Goal: Transaction & Acquisition: Book appointment/travel/reservation

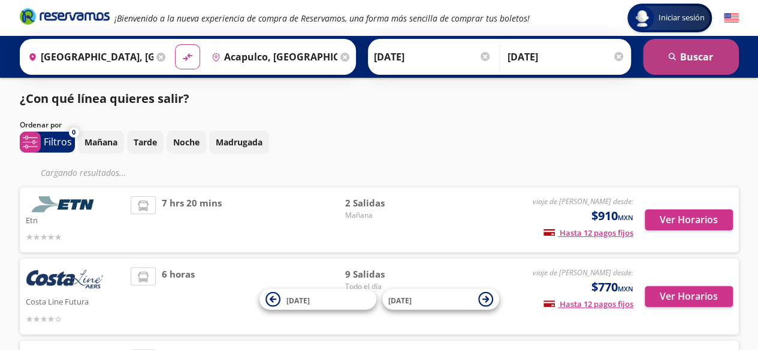
click at [693, 56] on button "search [GEOGRAPHIC_DATA]" at bounding box center [691, 57] width 96 height 36
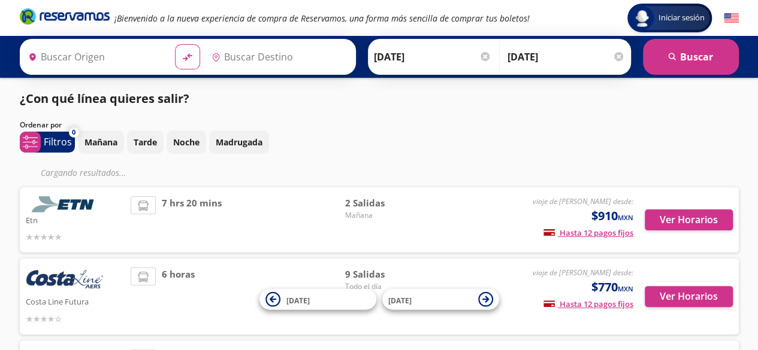
type input "[GEOGRAPHIC_DATA], [GEOGRAPHIC_DATA]"
type input "Acapulco, [GEOGRAPHIC_DATA]"
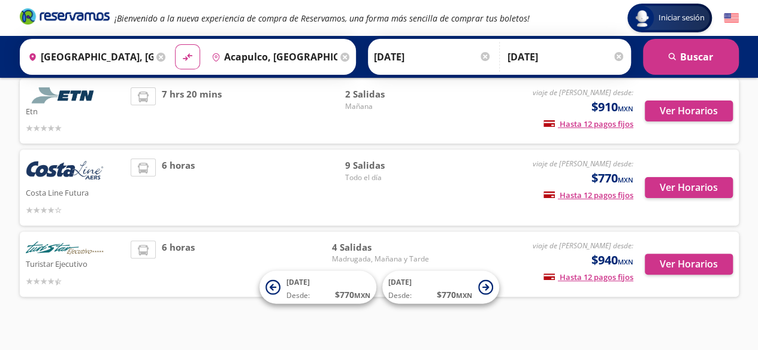
scroll to position [99, 0]
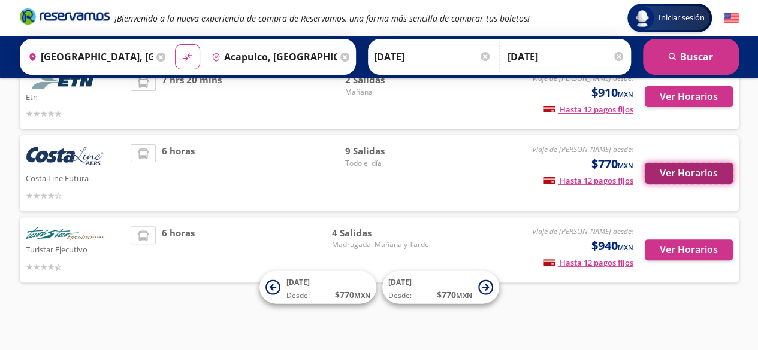
click at [686, 177] on button "Ver Horarios" at bounding box center [688, 173] width 88 height 21
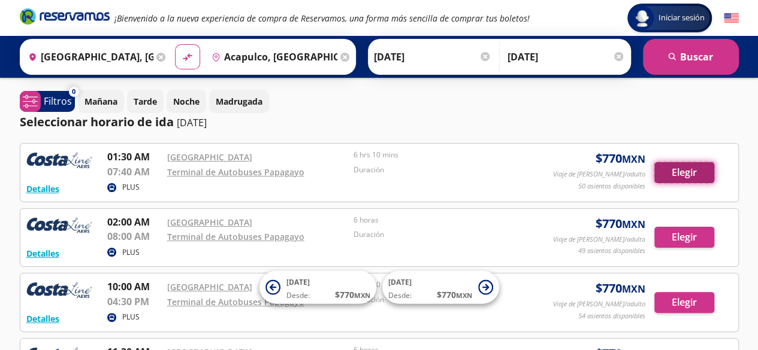
click at [684, 179] on button "Elegir" at bounding box center [684, 172] width 60 height 21
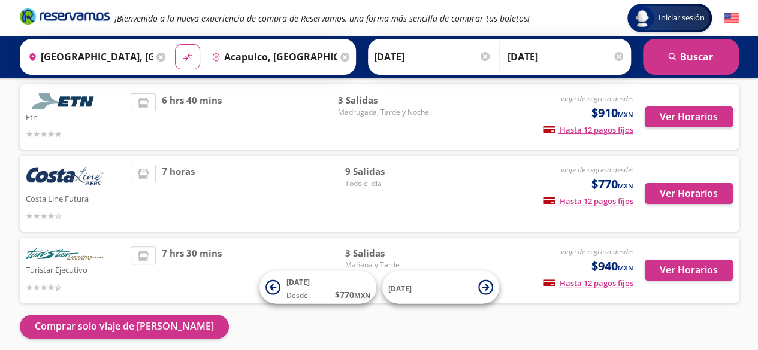
scroll to position [47, 0]
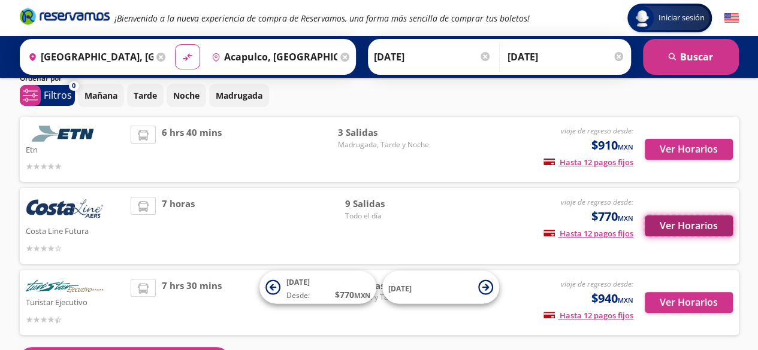
click at [697, 228] on button "Ver Horarios" at bounding box center [688, 226] width 88 height 21
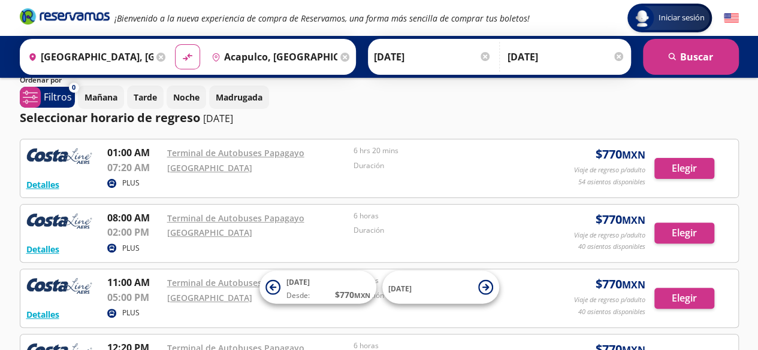
scroll to position [75, 0]
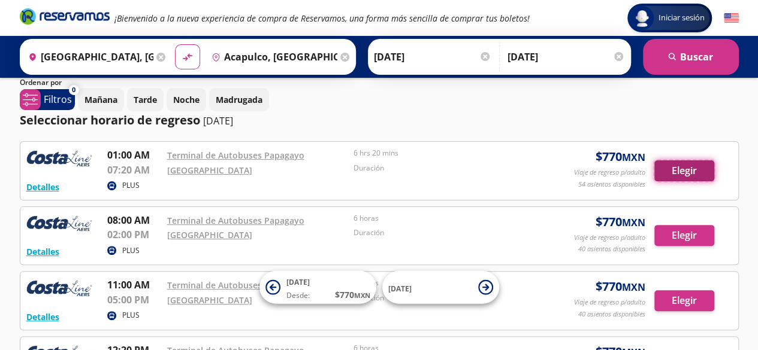
click at [700, 173] on button "Elegir" at bounding box center [684, 171] width 60 height 21
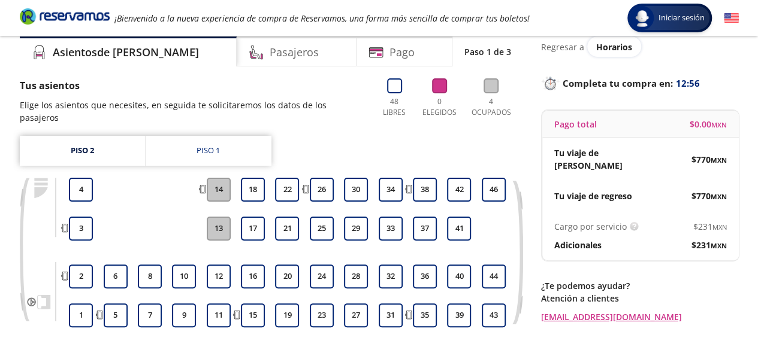
scroll to position [60, 0]
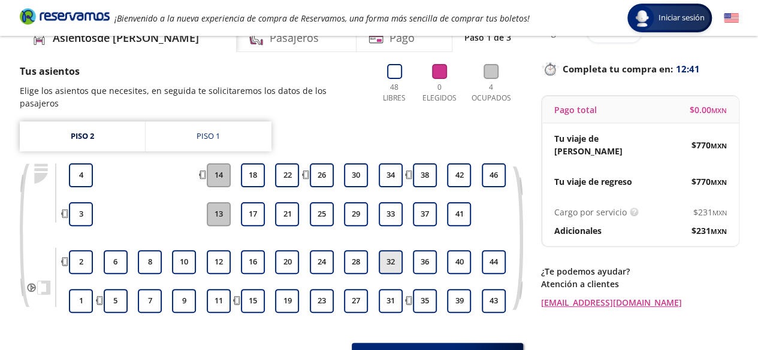
click at [383, 250] on button "32" at bounding box center [391, 262] width 24 height 24
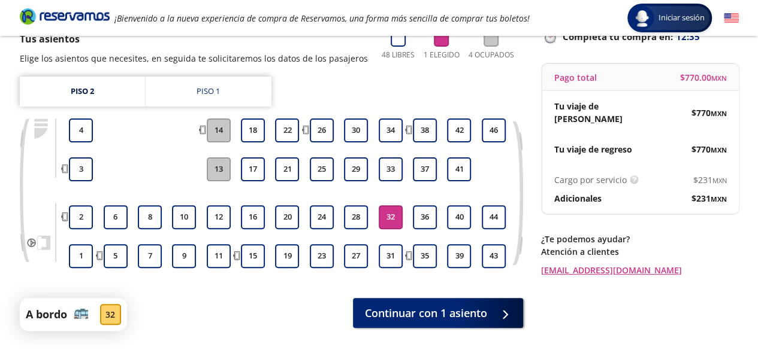
scroll to position [51, 0]
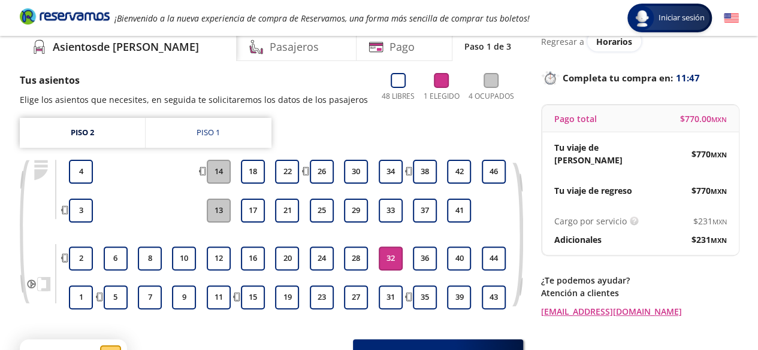
click at [0, 187] on div "Group 9 Created with Sketch. Elige tus asientos de ida [GEOGRAPHIC_DATA] - Acap…" at bounding box center [379, 199] width 758 height 501
click at [1, 187] on div "Group 9 Created with Sketch. Elige tus asientos de ida [GEOGRAPHIC_DATA] - Acap…" at bounding box center [379, 199] width 758 height 501
click at [0, 183] on div "Group 9 Created with Sketch. Elige tus asientos de ida [GEOGRAPHIC_DATA] - Acap…" at bounding box center [379, 199] width 758 height 501
click at [0, 150] on div "Group 9 Created with Sketch. Elige tus asientos de ida [GEOGRAPHIC_DATA] - Acap…" at bounding box center [379, 199] width 758 height 501
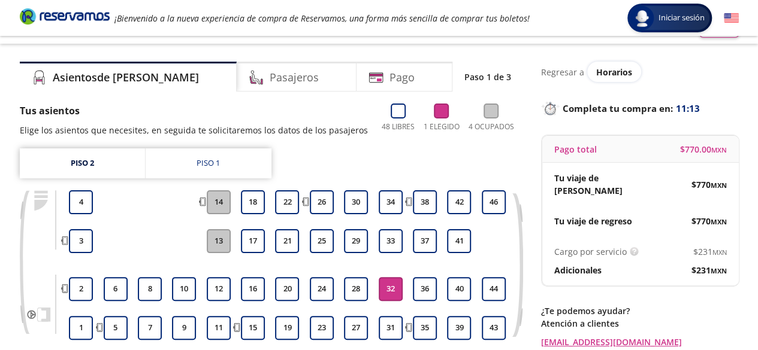
scroll to position [11, 0]
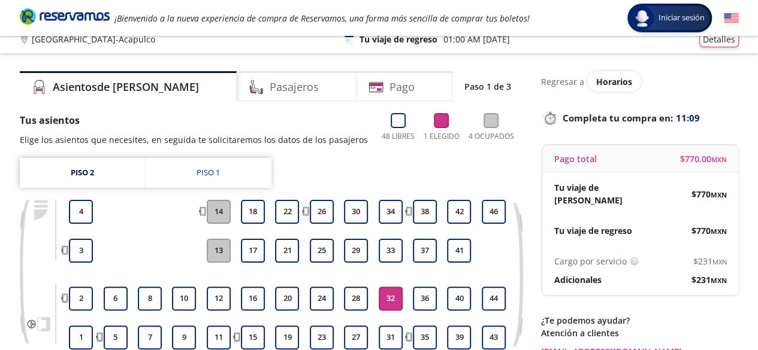
click at [564, 81] on p "Regresar a" at bounding box center [562, 81] width 43 height 13
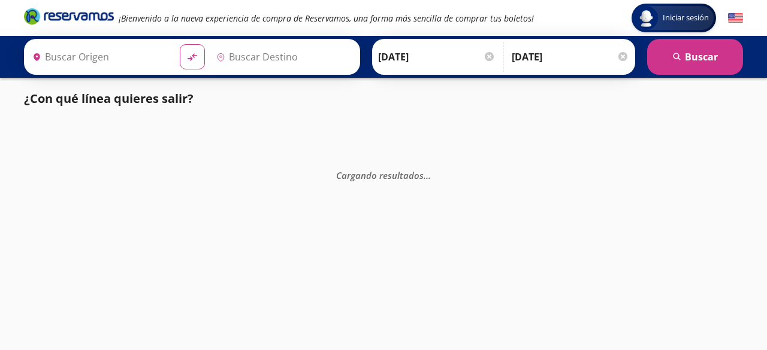
type input "[GEOGRAPHIC_DATA], [GEOGRAPHIC_DATA]"
type input "Acapulco, [GEOGRAPHIC_DATA]"
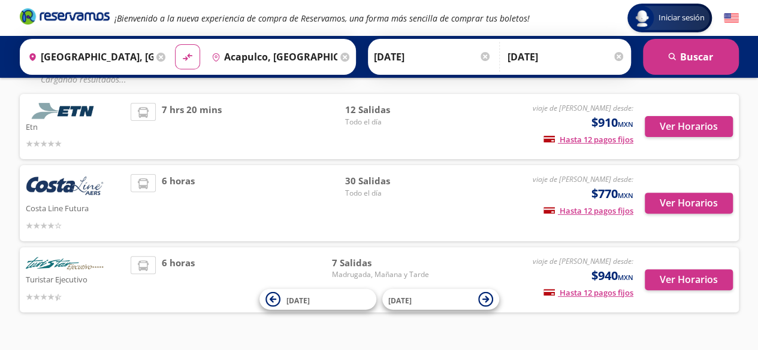
scroll to position [101, 0]
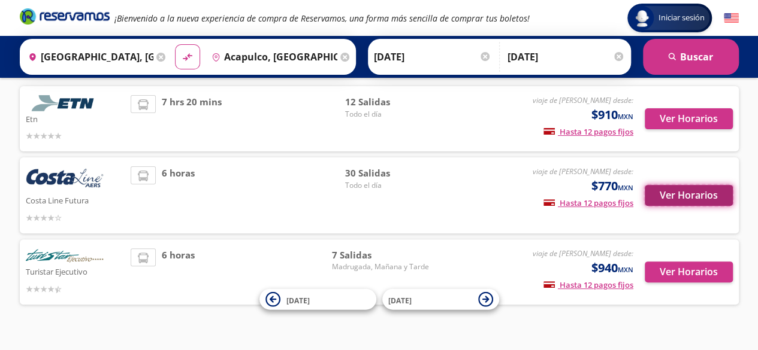
click at [672, 195] on button "Ver Horarios" at bounding box center [688, 195] width 88 height 21
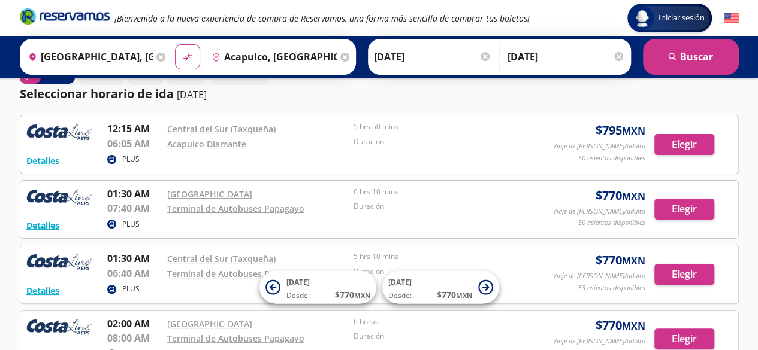
scroll to position [30, 0]
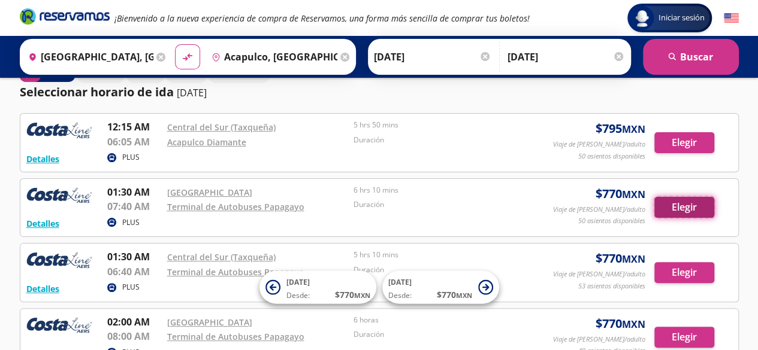
click at [689, 207] on button "Elegir" at bounding box center [684, 207] width 60 height 21
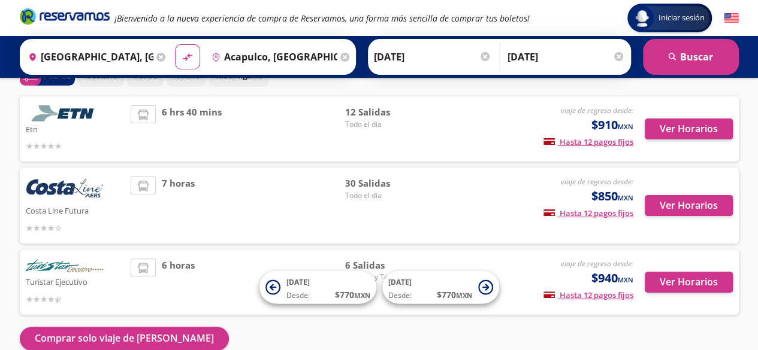
scroll to position [127, 0]
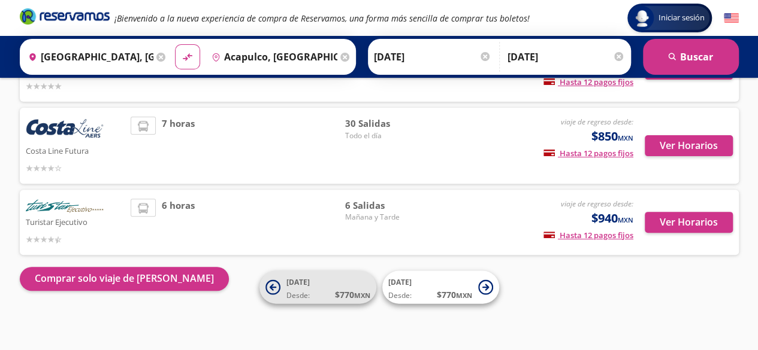
click at [271, 289] on icon at bounding box center [272, 287] width 15 height 15
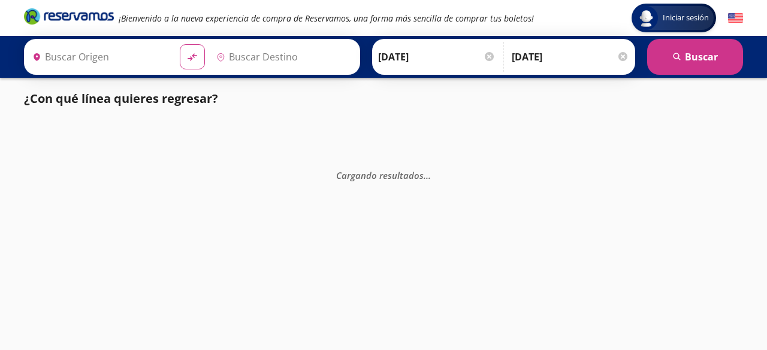
type input "[GEOGRAPHIC_DATA], [GEOGRAPHIC_DATA]"
type input "Acapulco, [GEOGRAPHIC_DATA]"
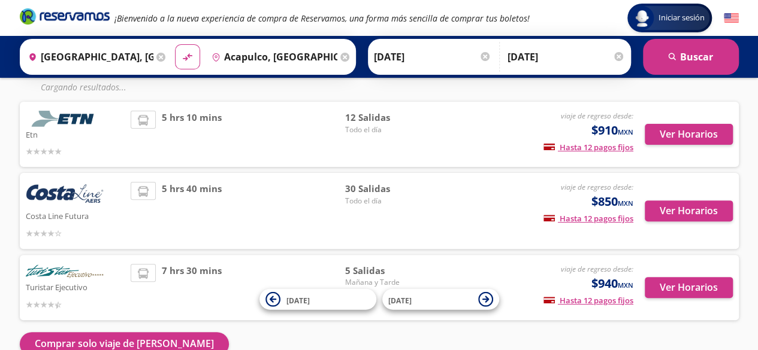
scroll to position [91, 0]
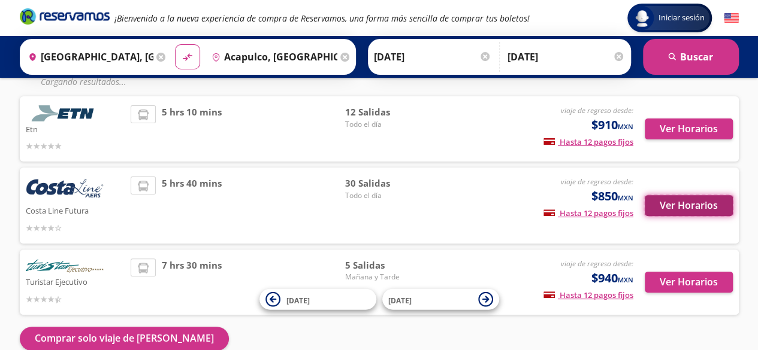
click at [680, 205] on button "Ver Horarios" at bounding box center [688, 205] width 88 height 21
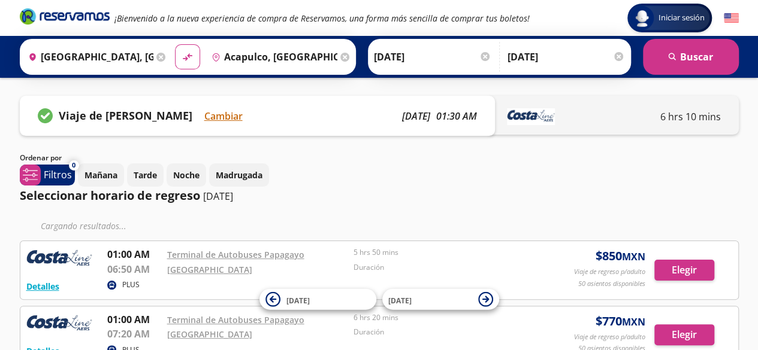
click at [554, 51] on input "[DATE]" at bounding box center [565, 57] width 117 height 30
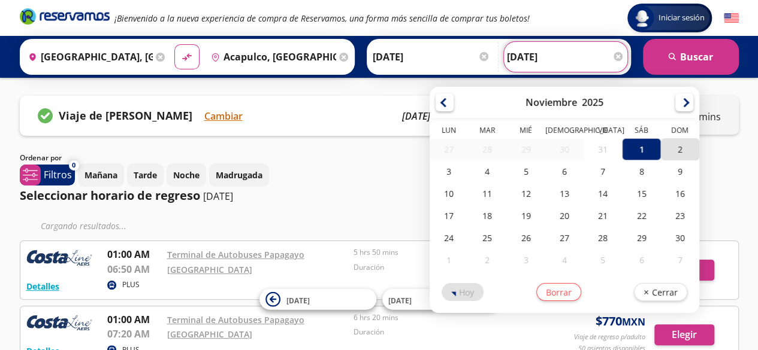
click at [662, 156] on div "2" at bounding box center [680, 149] width 38 height 22
type input "[DATE]"
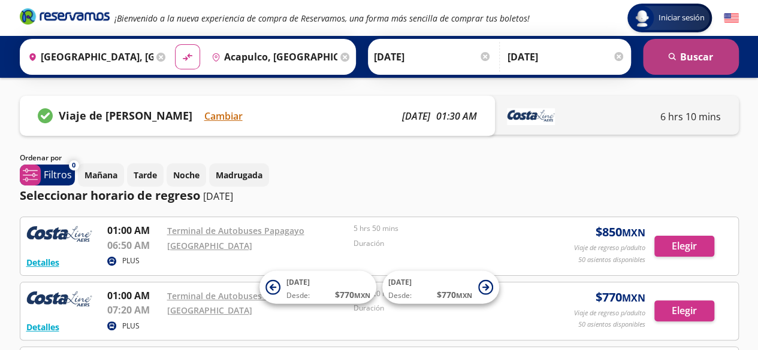
click at [671, 69] on button "search [GEOGRAPHIC_DATA]" at bounding box center [691, 57] width 96 height 36
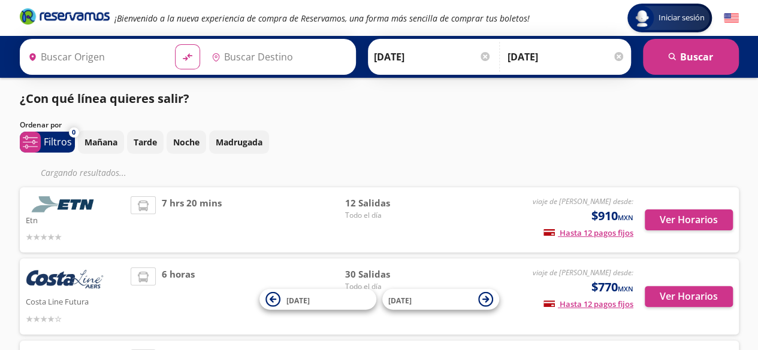
type input "[GEOGRAPHIC_DATA], [GEOGRAPHIC_DATA]"
type input "Acapulco, [GEOGRAPHIC_DATA]"
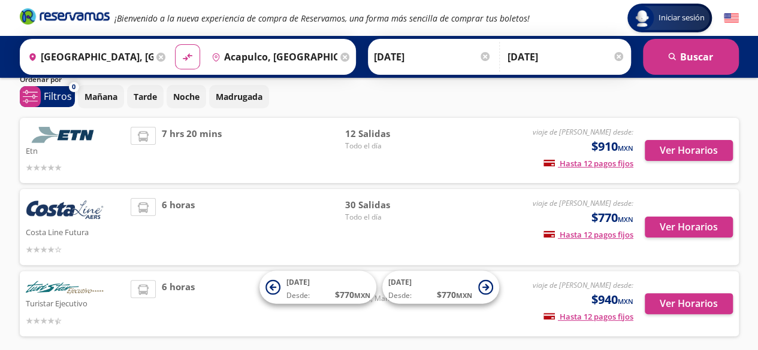
scroll to position [50, 0]
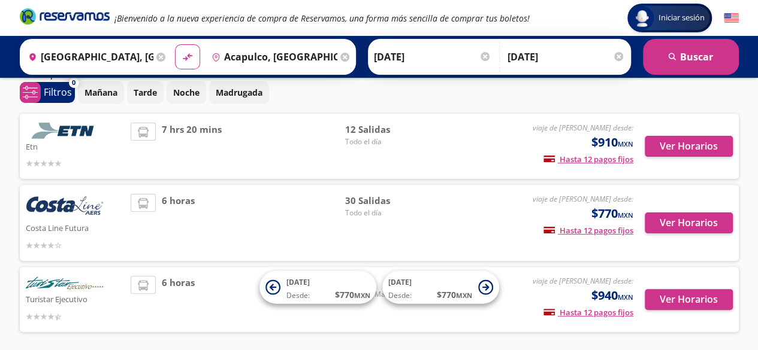
click at [698, 235] on div "Ver Horarios" at bounding box center [682, 223] width 99 height 58
click at [701, 225] on button "Ver Horarios" at bounding box center [688, 223] width 88 height 21
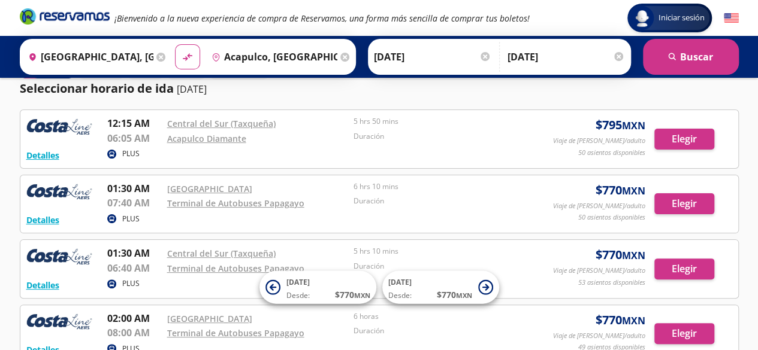
scroll to position [51, 0]
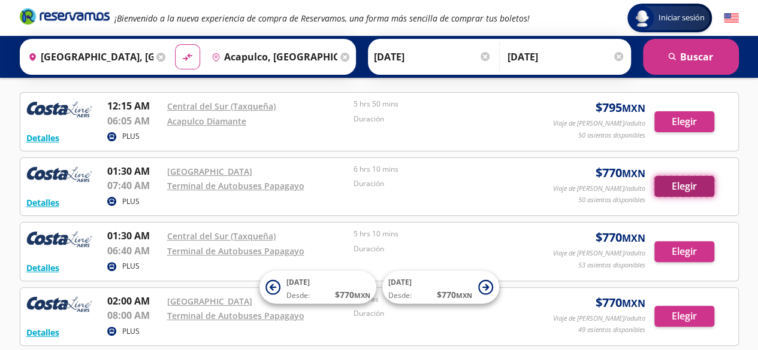
click at [676, 187] on button "Elegir" at bounding box center [684, 186] width 60 height 21
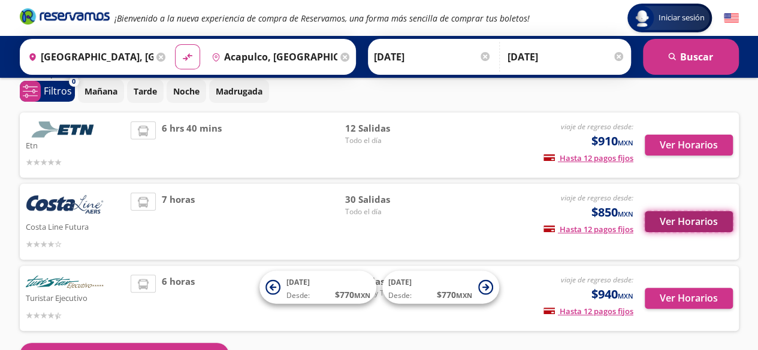
click at [686, 223] on button "Ver Horarios" at bounding box center [688, 221] width 88 height 21
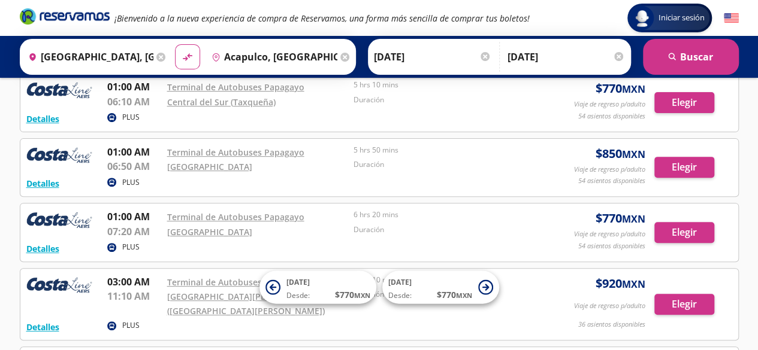
scroll to position [141, 0]
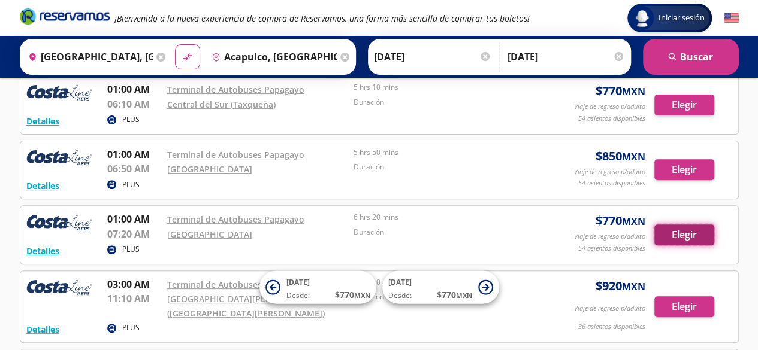
click at [683, 236] on button "Elegir" at bounding box center [684, 235] width 60 height 21
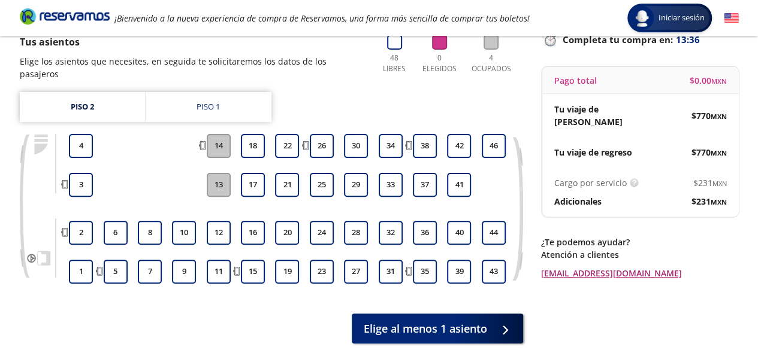
scroll to position [104, 0]
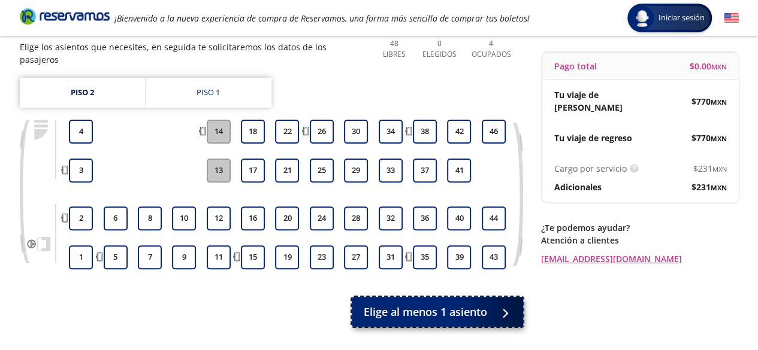
click at [428, 304] on span "Elige al menos 1 asiento" at bounding box center [425, 312] width 123 height 16
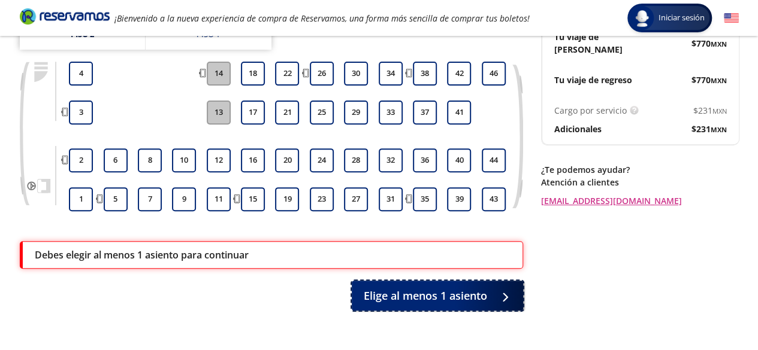
scroll to position [136, 0]
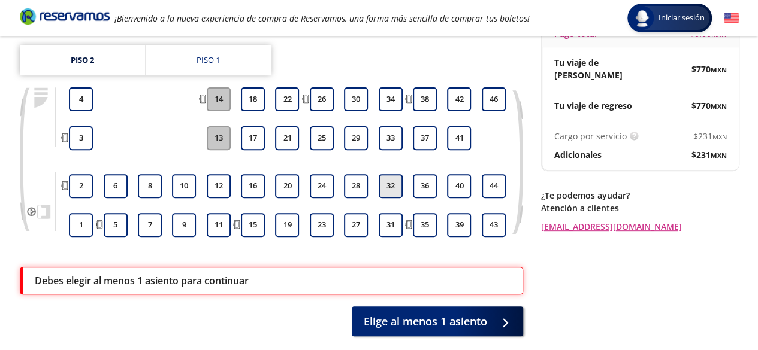
click at [396, 177] on button "32" at bounding box center [391, 186] width 24 height 24
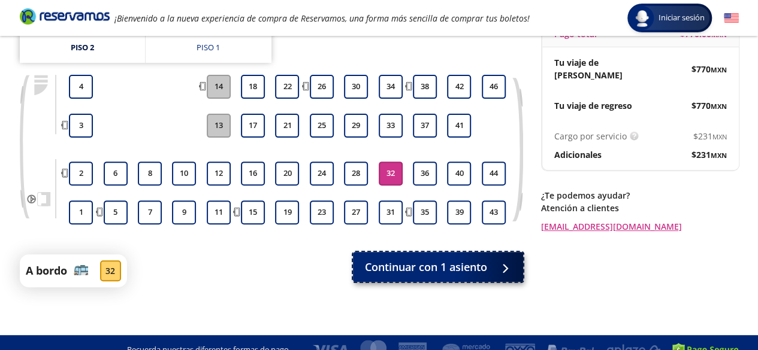
click at [447, 267] on span "Continuar con 1 asiento" at bounding box center [426, 267] width 122 height 16
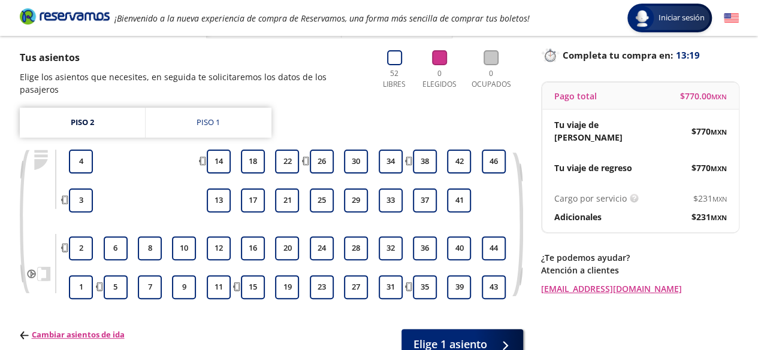
scroll to position [80, 0]
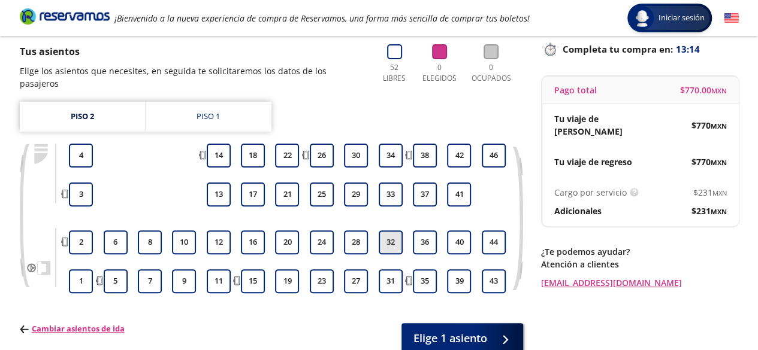
click at [389, 232] on button "32" at bounding box center [391, 243] width 24 height 24
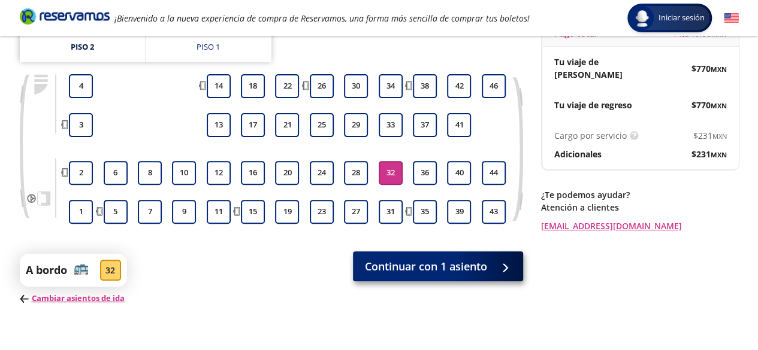
scroll to position [150, 0]
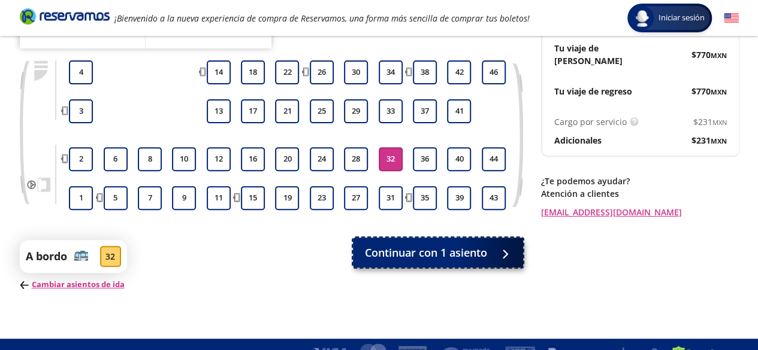
click at [404, 251] on span "Continuar con 1 asiento" at bounding box center [426, 253] width 122 height 16
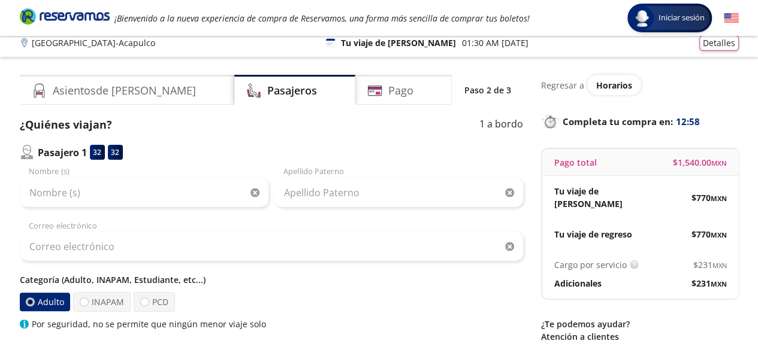
scroll to position [10, 0]
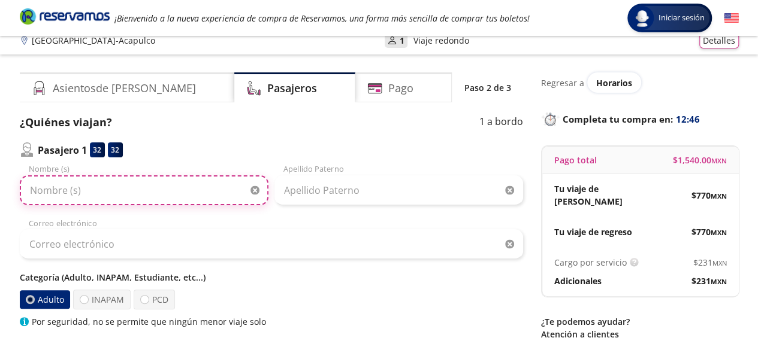
click at [27, 193] on input "Nombre (s)" at bounding box center [144, 190] width 249 height 30
type input "[PERSON_NAME]"
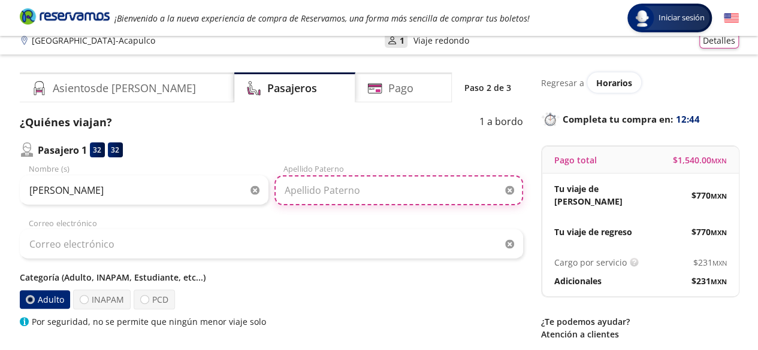
type input "[PERSON_NAME]"
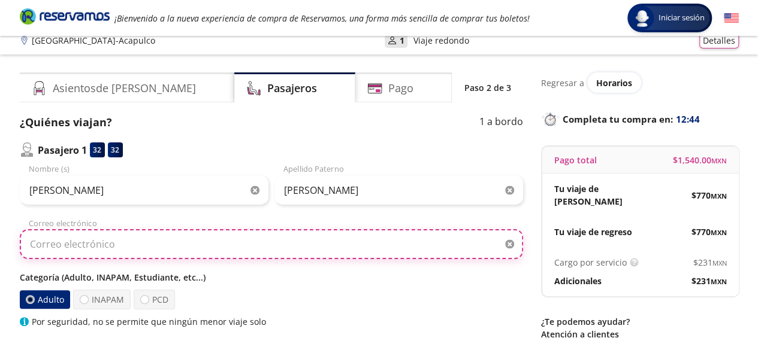
type input "[EMAIL_ADDRESS][DOMAIN_NAME]"
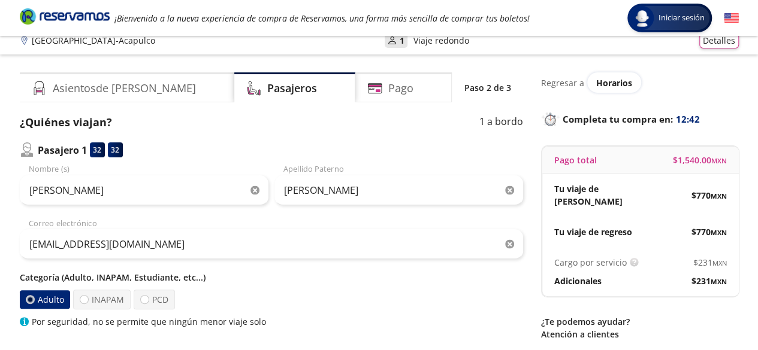
click at [4, 177] on div "Group 9 Created with Sketch. Datos para la compra [GEOGRAPHIC_DATA] - Acapulco …" at bounding box center [379, 267] width 758 height 555
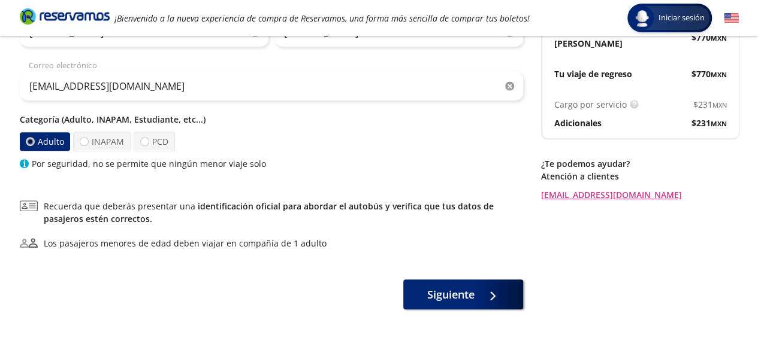
scroll to position [169, 0]
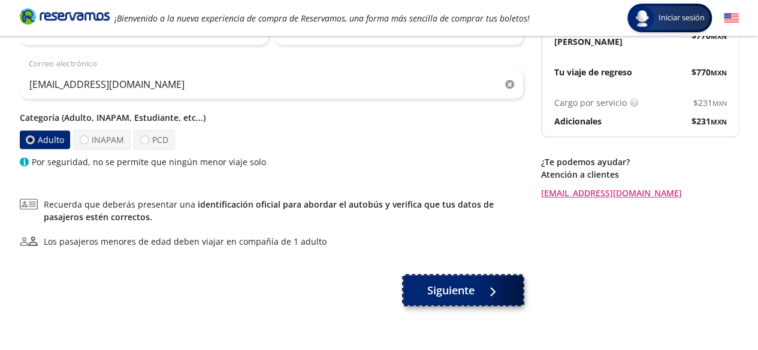
click at [456, 298] on span "Siguiente" at bounding box center [450, 291] width 47 height 16
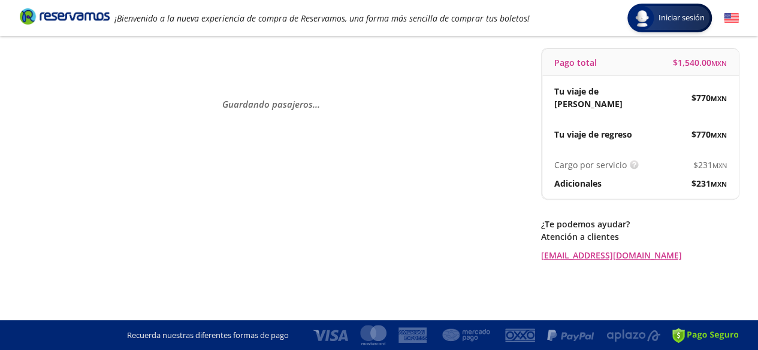
scroll to position [0, 0]
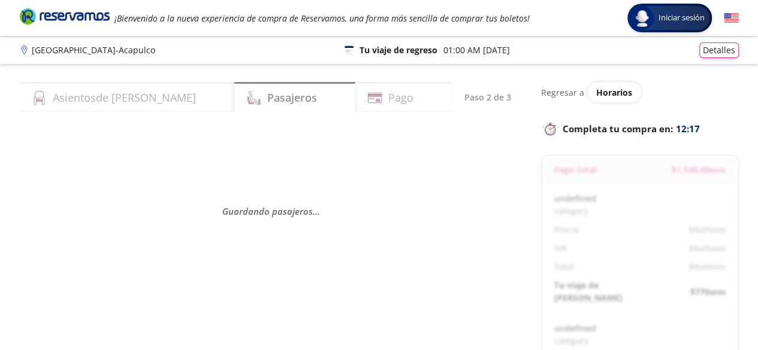
select select "MX"
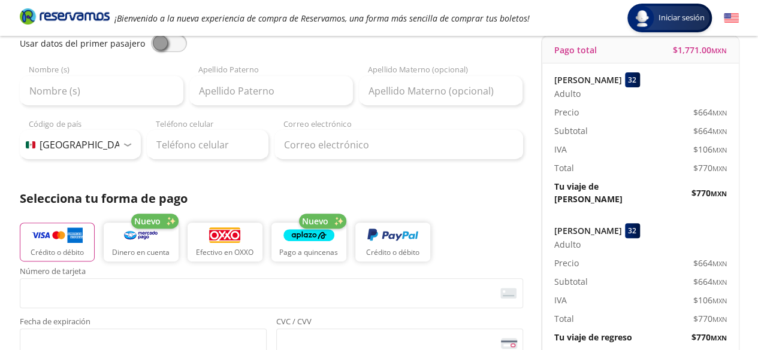
scroll to position [110, 0]
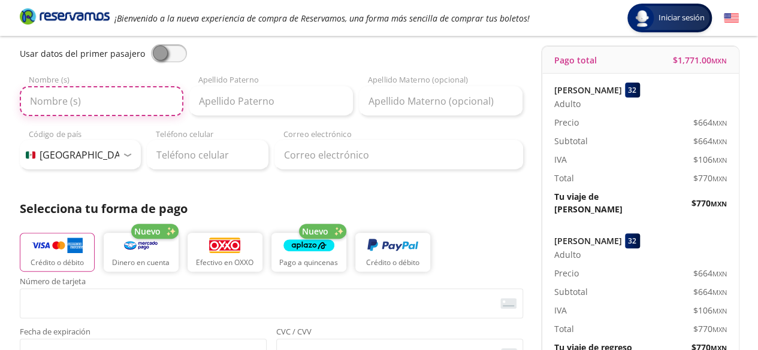
click at [84, 100] on input "Nombre (s)" at bounding box center [102, 101] width 164 height 30
type input "[PERSON_NAME]"
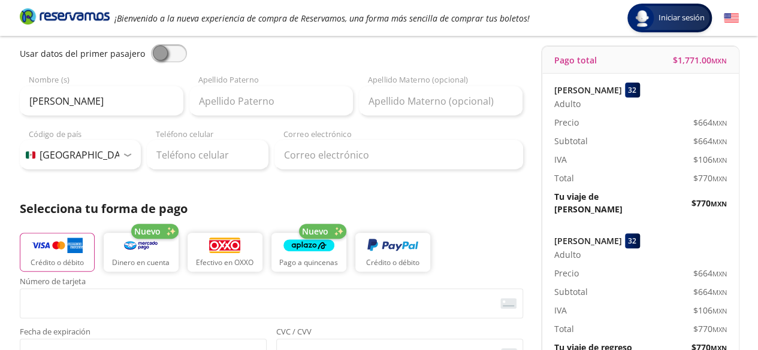
type input "[PERSON_NAME]"
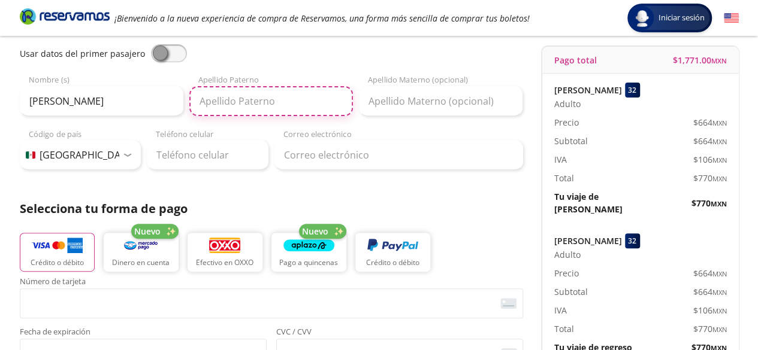
click at [219, 106] on input "Apellido Paterno" at bounding box center [271, 101] width 164 height 30
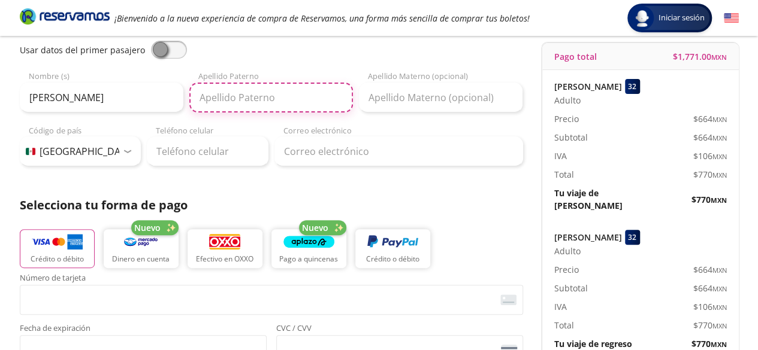
scroll to position [112, 0]
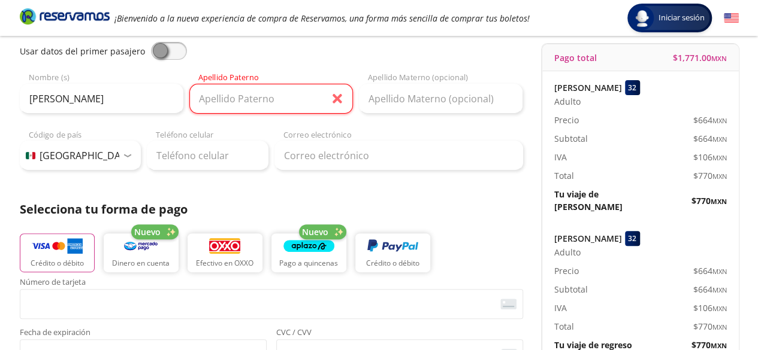
click at [497, 179] on div "Datos del comprador Usar datos del primer pasajero [PERSON_NAME] Nombre (s) Ape…" at bounding box center [271, 284] width 503 height 545
click at [487, 196] on div "Datos del comprador Usar datos del primer pasajero [PERSON_NAME] Nombre (s) Ape…" at bounding box center [271, 284] width 503 height 545
click at [458, 198] on div "Datos del comprador Usar datos del primer pasajero [PERSON_NAME] Nombre (s) Ape…" at bounding box center [271, 284] width 503 height 545
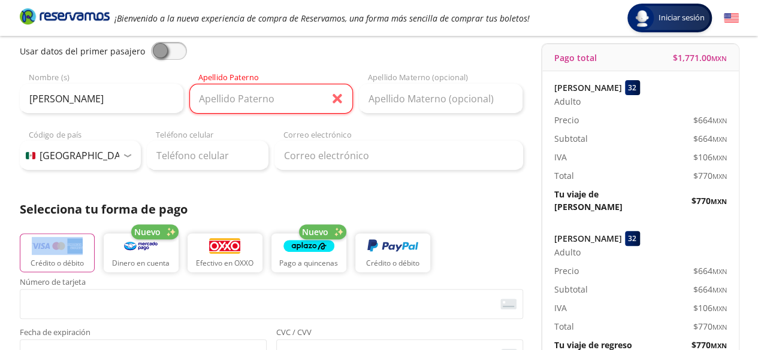
click at [458, 198] on div "Datos del comprador Usar datos del primer pasajero [PERSON_NAME] Nombre (s) Ape…" at bounding box center [271, 284] width 503 height 545
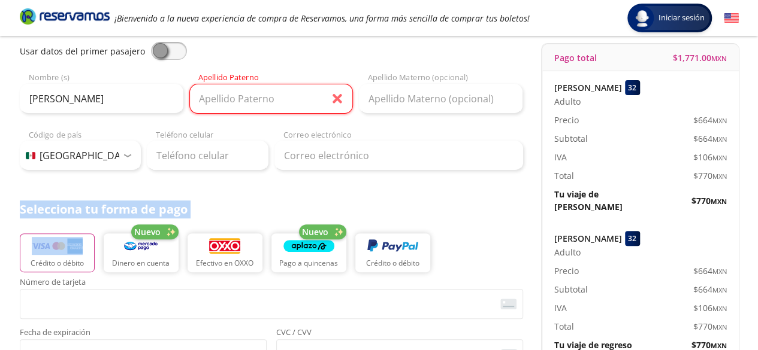
click at [458, 198] on div "Datos del comprador Usar datos del primer pasajero [PERSON_NAME] Nombre (s) Ape…" at bounding box center [271, 284] width 503 height 545
click at [458, 197] on div "Datos del comprador Usar datos del primer pasajero [PERSON_NAME] Nombre (s) Ape…" at bounding box center [271, 284] width 503 height 545
click at [456, 196] on div "Datos del comprador Usar datos del primer pasajero [PERSON_NAME] Nombre (s) Ape…" at bounding box center [271, 284] width 503 height 545
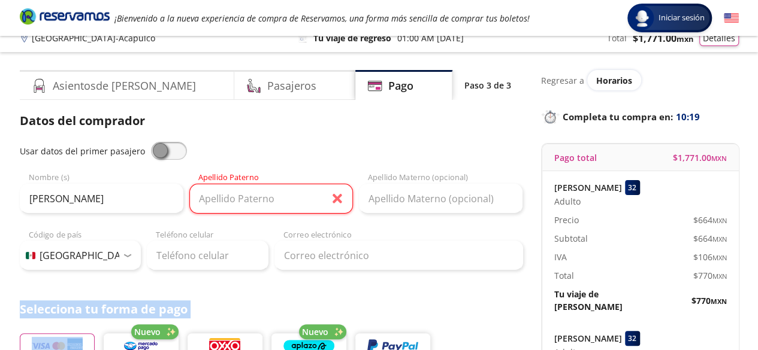
scroll to position [0, 0]
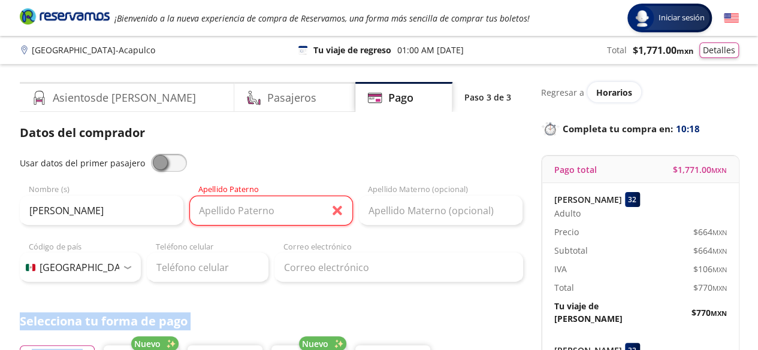
click at [419, 151] on div "Datos del comprador Usar datos del primer pasajero [PERSON_NAME] Nombre (s) Ape…" at bounding box center [271, 203] width 503 height 159
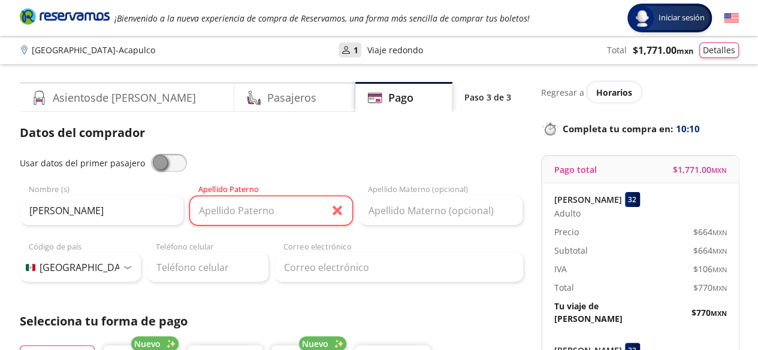
click at [417, 150] on div "Datos del comprador Usar datos del primer pasajero [PERSON_NAME] Nombre (s) Ape…" at bounding box center [271, 203] width 503 height 159
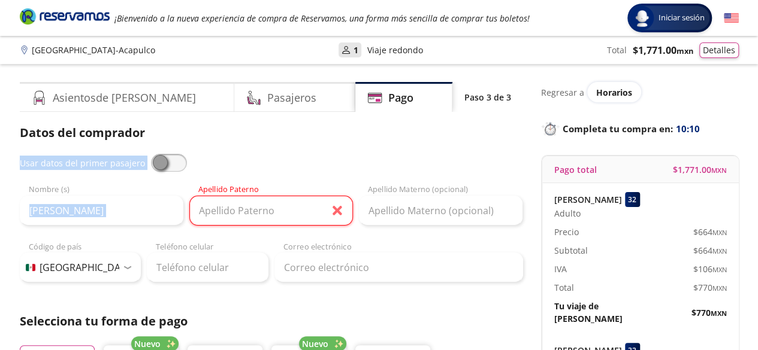
click at [417, 150] on div "Datos del comprador Usar datos del primer pasajero [PERSON_NAME] Nombre (s) Ape…" at bounding box center [271, 203] width 503 height 159
click at [416, 153] on div "Datos del comprador Usar datos del primer pasajero [PERSON_NAME] Nombre (s) Ape…" at bounding box center [271, 203] width 503 height 159
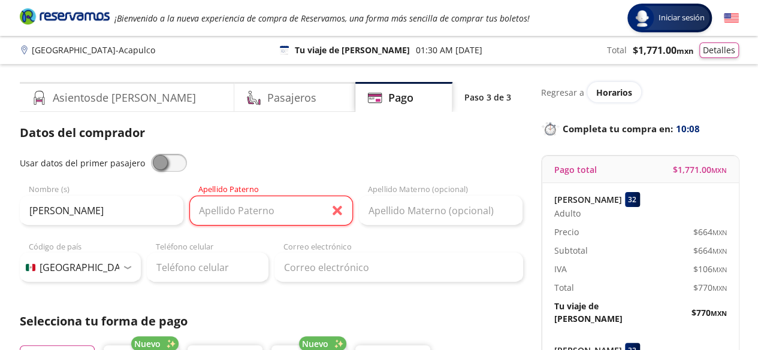
click at [397, 153] on div "Datos del comprador Usar datos del primer pasajero [PERSON_NAME] Nombre (s) Ape…" at bounding box center [271, 203] width 503 height 159
click at [378, 154] on div "Datos del comprador Usar datos del primer pasajero [PERSON_NAME] Nombre (s) Ape…" at bounding box center [271, 203] width 503 height 159
click at [368, 146] on div "Datos del comprador Usar datos del primer pasajero [PERSON_NAME] Nombre (s) Ape…" at bounding box center [271, 203] width 503 height 159
click at [355, 153] on div "Datos del comprador Usar datos del primer pasajero [PERSON_NAME] Nombre (s) Ape…" at bounding box center [271, 203] width 503 height 159
click at [344, 169] on div "Usar datos del primer pasajero" at bounding box center [271, 163] width 503 height 18
